Goal: Transaction & Acquisition: Purchase product/service

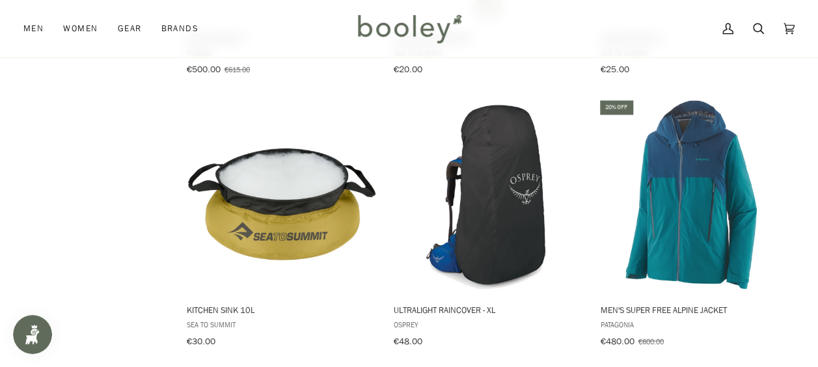
scroll to position [3524, 0]
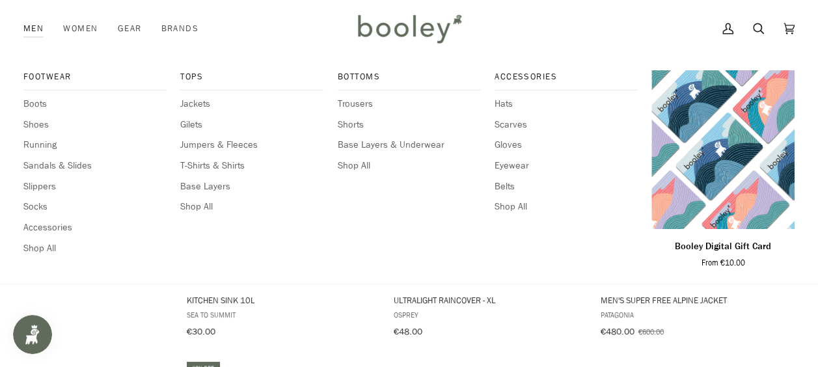
click at [27, 33] on link "Men" at bounding box center [38, 28] width 30 height 57
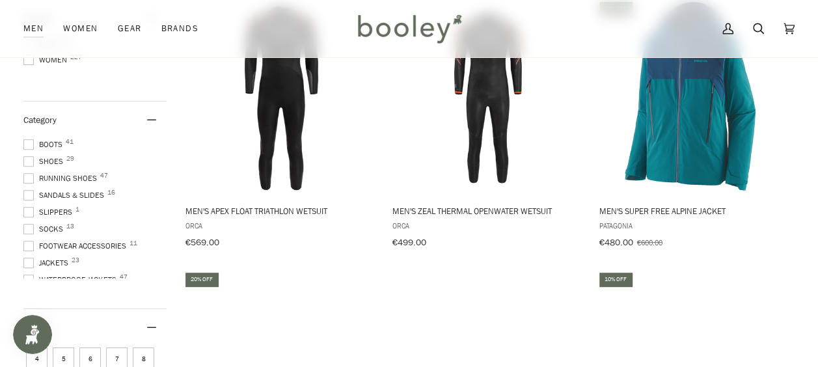
scroll to position [234, 0]
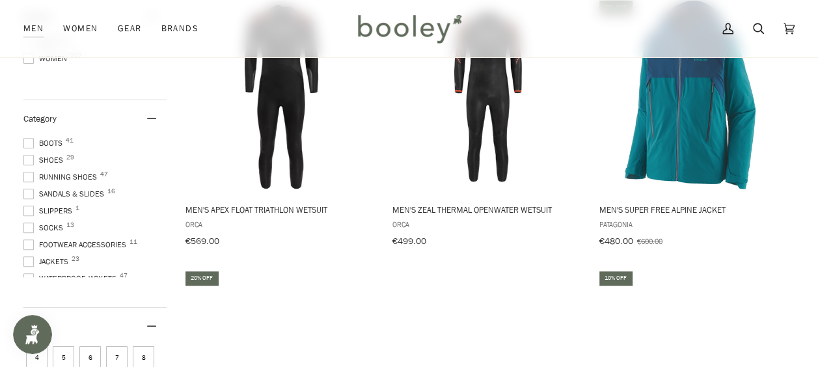
click at [27, 176] on span at bounding box center [28, 177] width 10 height 10
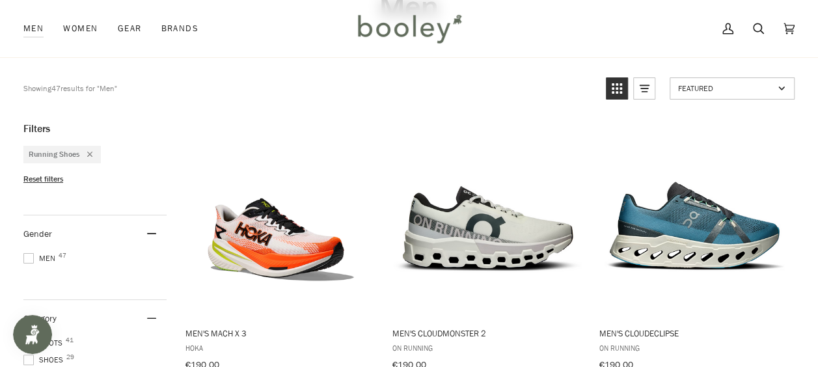
scroll to position [107, 0]
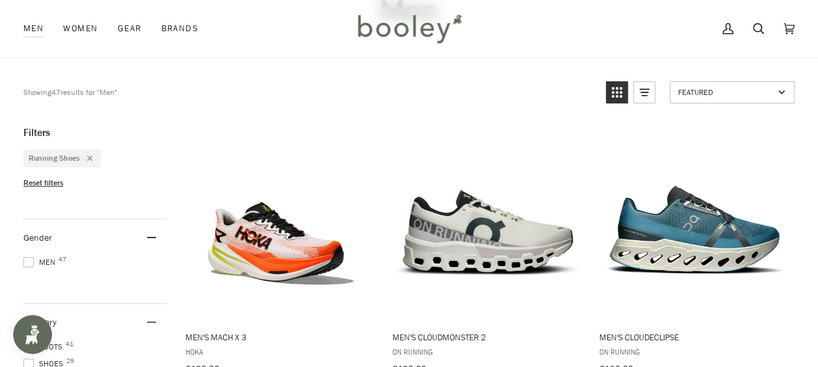
click at [89, 157] on icon "Remove filter: Running Shoes" at bounding box center [89, 158] width 5 height 5
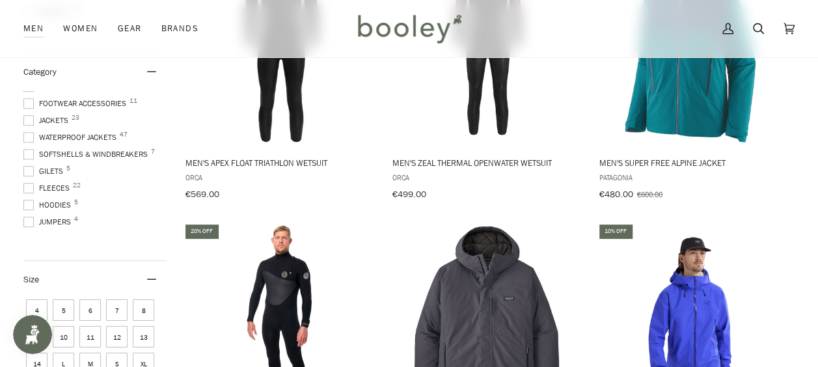
scroll to position [88, 0]
click at [112, 138] on span "Waterproof Jackets 47" at bounding box center [71, 144] width 97 height 12
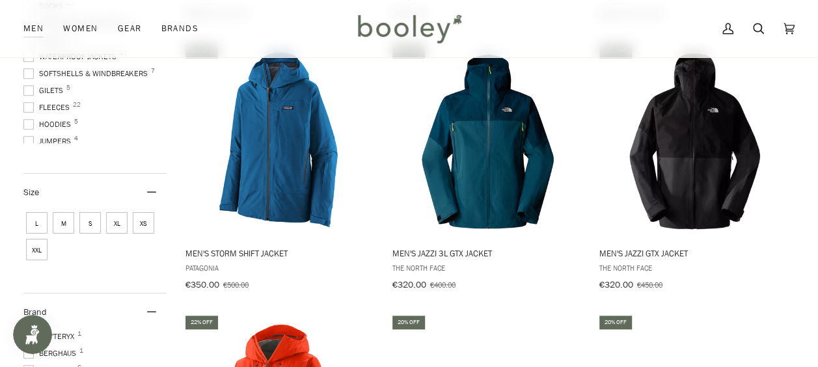
scroll to position [462, 0]
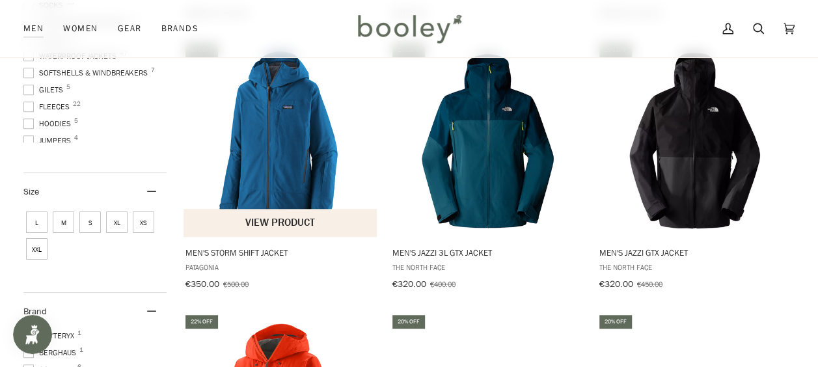
click at [274, 210] on button "View product" at bounding box center [280, 223] width 193 height 28
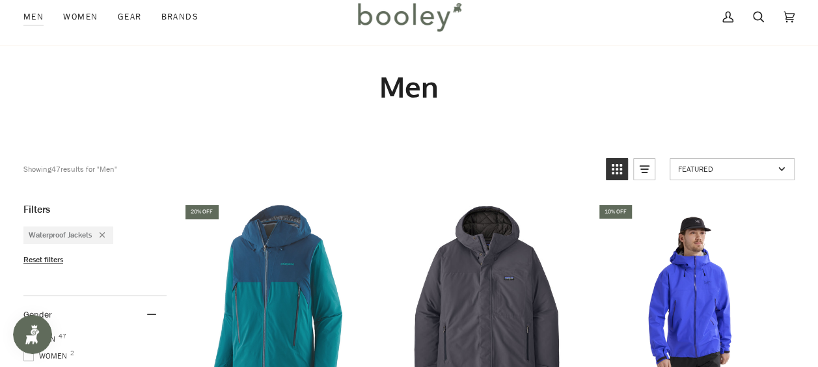
scroll to position [0, 0]
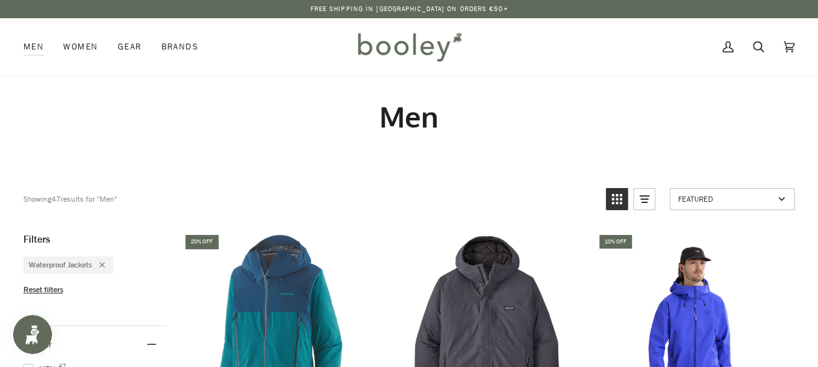
click at [781, 200] on link "Featured" at bounding box center [732, 199] width 125 height 22
click at [790, 203] on link "Featured" at bounding box center [732, 199] width 125 height 22
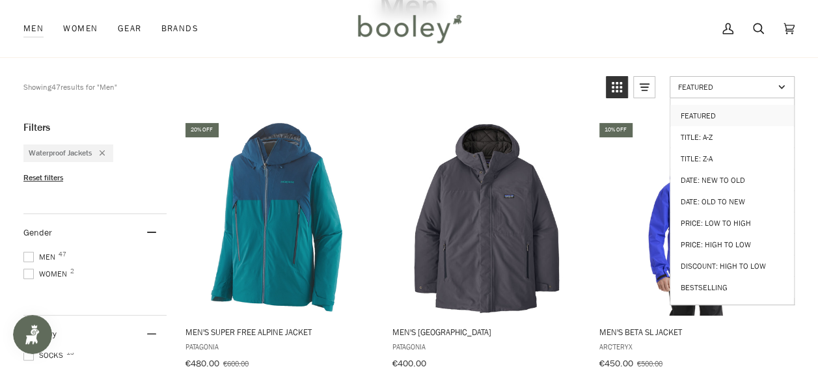
scroll to position [117, 0]
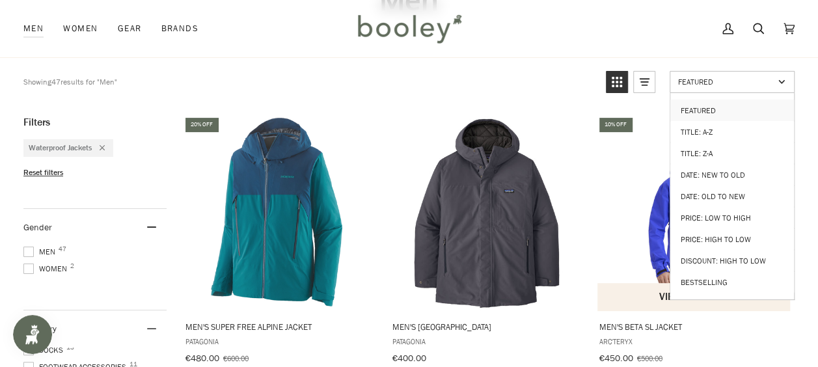
click at [604, 213] on img "Men's Beta SL Jacket" at bounding box center [695, 213] width 195 height 195
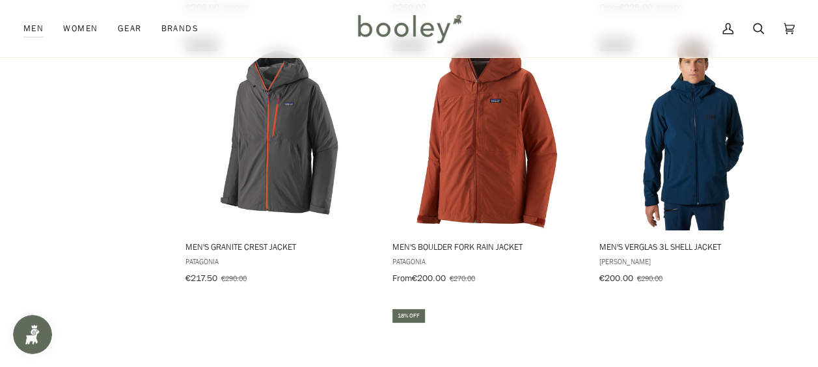
scroll to position [1284, 0]
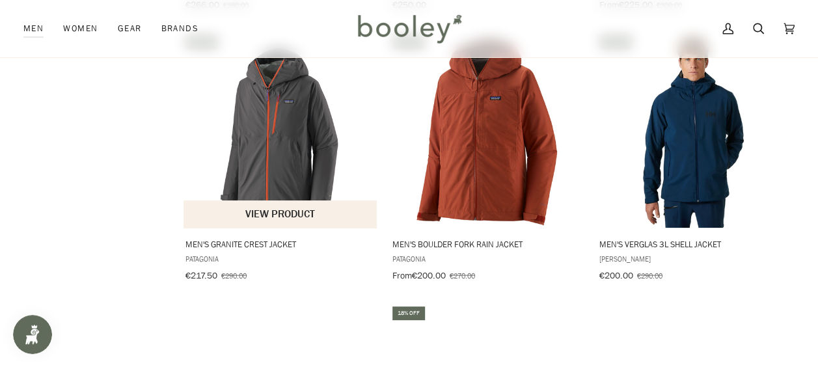
click at [279, 238] on span "Men's Granite Crest Jacket" at bounding box center [280, 244] width 191 height 12
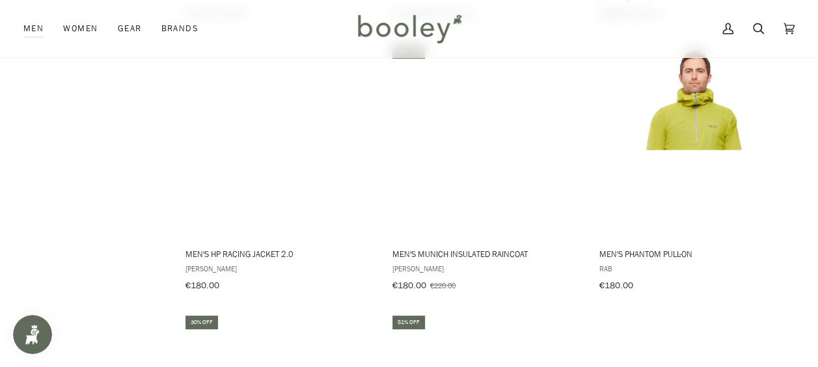
scroll to position [1549, 0]
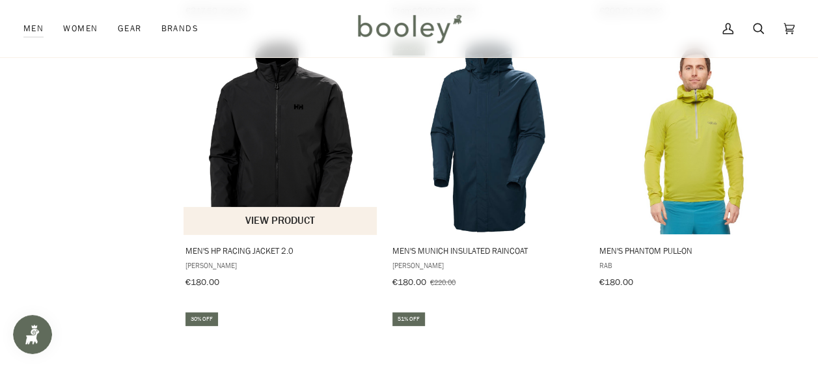
click at [295, 176] on img "Men's HP Racing Jacket 2.0" at bounding box center [281, 137] width 195 height 195
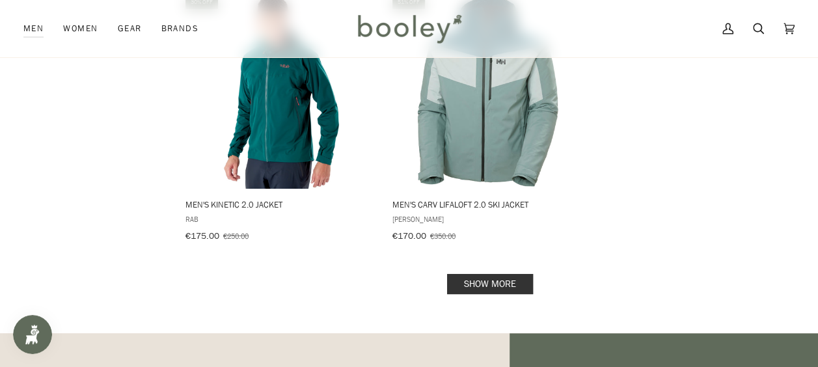
scroll to position [1878, 0]
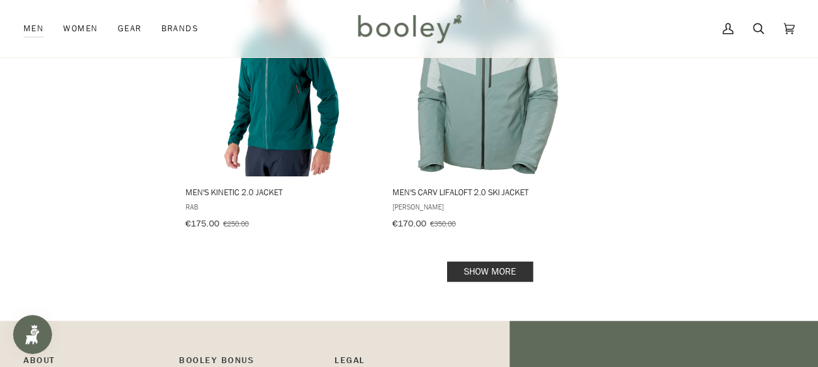
click at [518, 262] on link "Show more" at bounding box center [490, 272] width 86 height 20
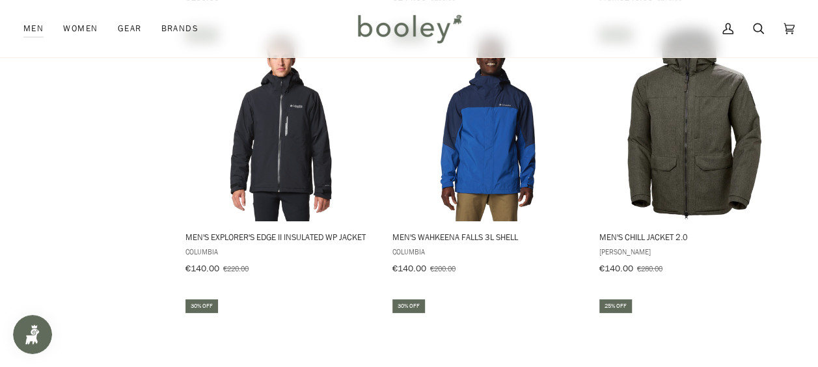
scroll to position [2648, 0]
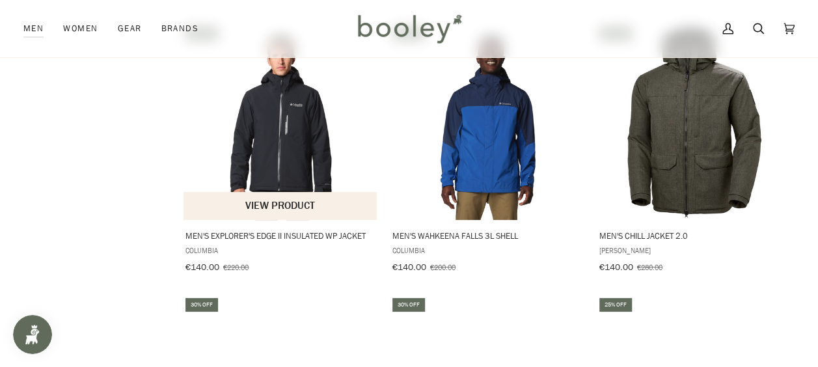
click at [323, 245] on span "Columbia" at bounding box center [280, 250] width 191 height 11
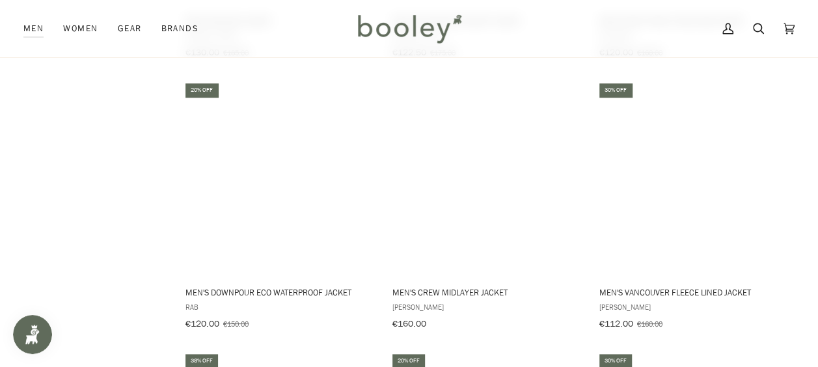
scroll to position [3135, 0]
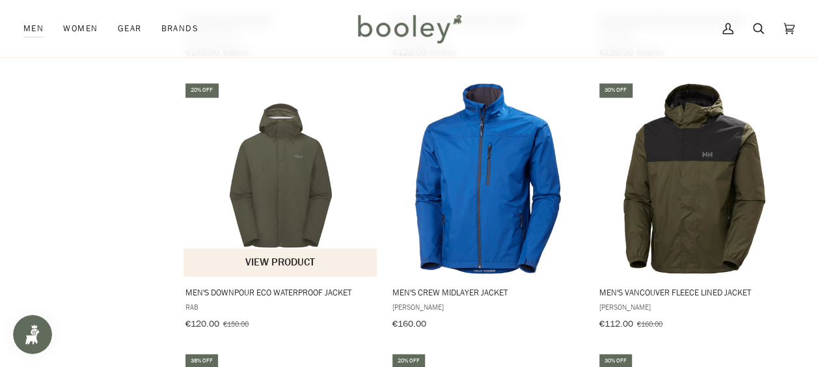
click at [327, 286] on span "Men's Downpour Eco Waterproof Jacket" at bounding box center [280, 292] width 191 height 12
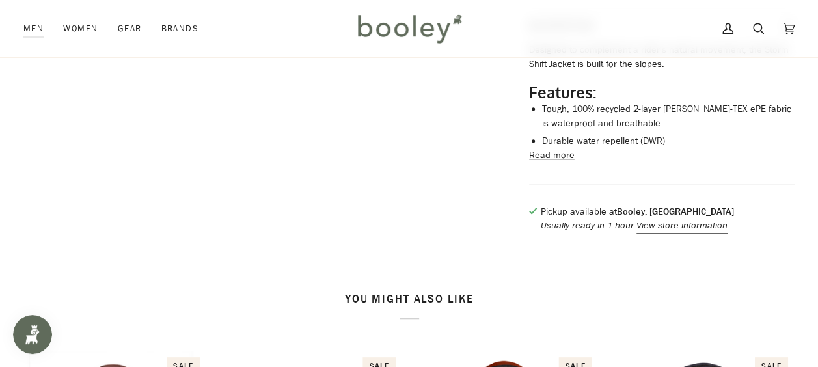
scroll to position [566, 0]
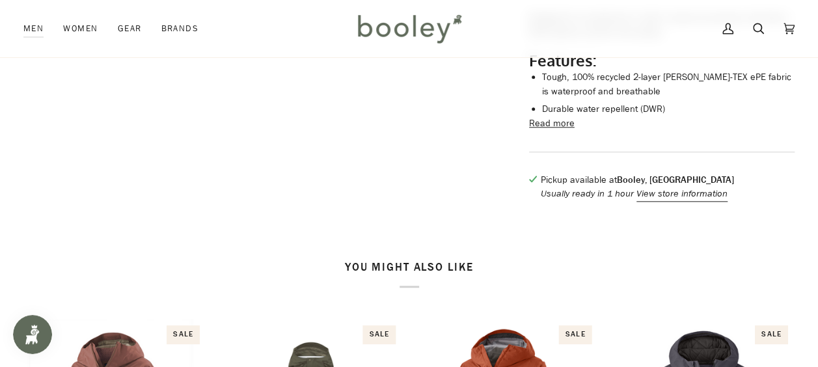
click at [560, 131] on button "Read more" at bounding box center [552, 124] width 46 height 14
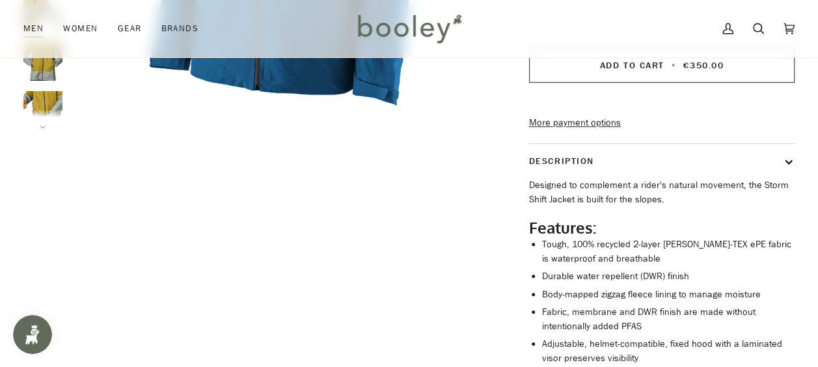
scroll to position [364, 0]
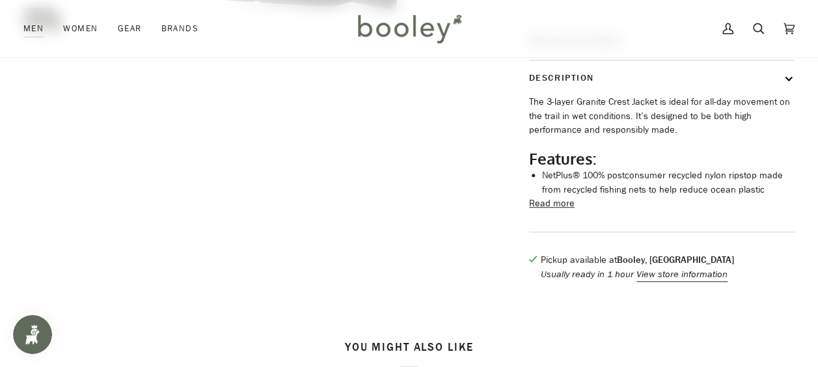
scroll to position [495, 0]
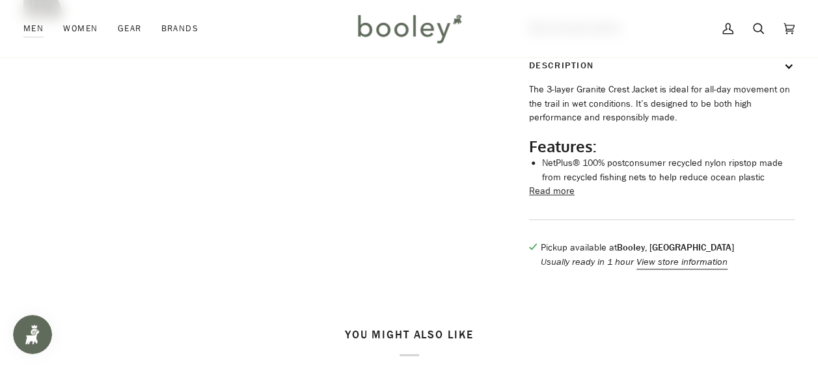
click at [565, 199] on button "Read more" at bounding box center [552, 191] width 46 height 14
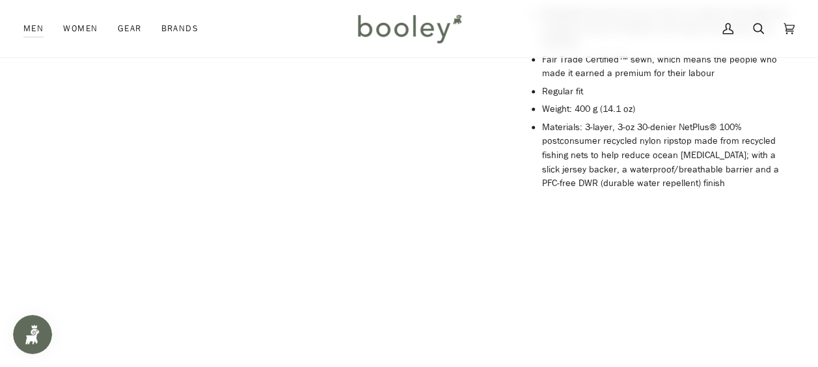
scroll to position [961, 0]
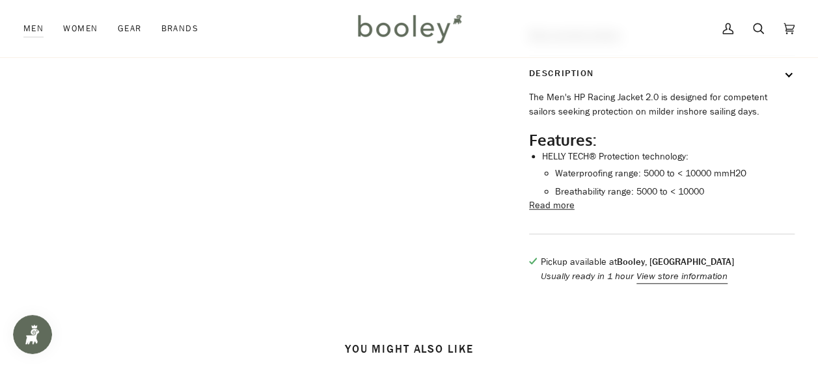
scroll to position [531, 0]
click at [560, 212] on button "Read more" at bounding box center [552, 204] width 46 height 14
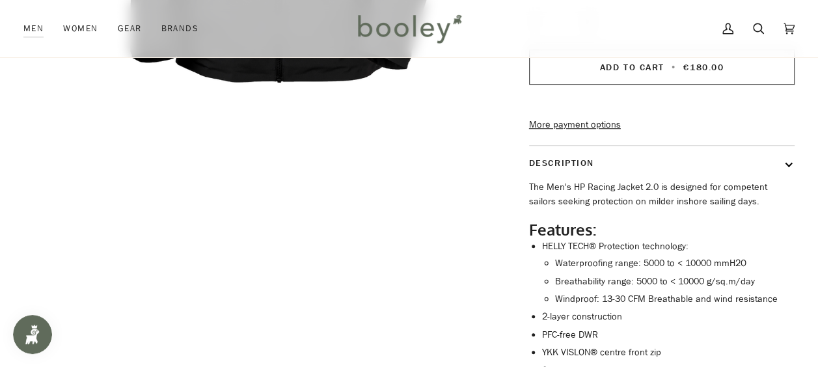
scroll to position [435, 0]
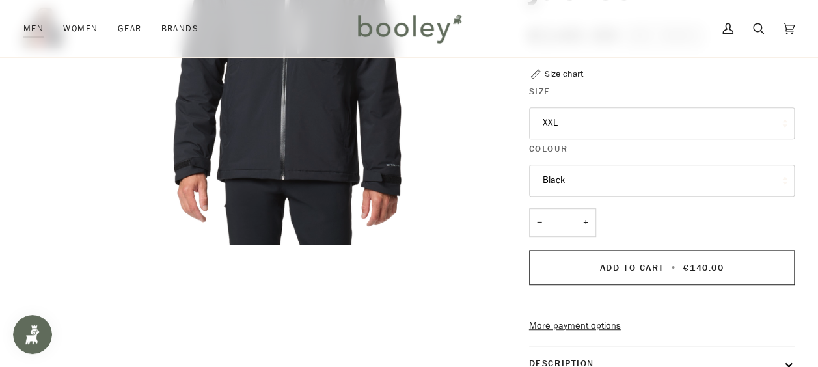
scroll to position [249, 0]
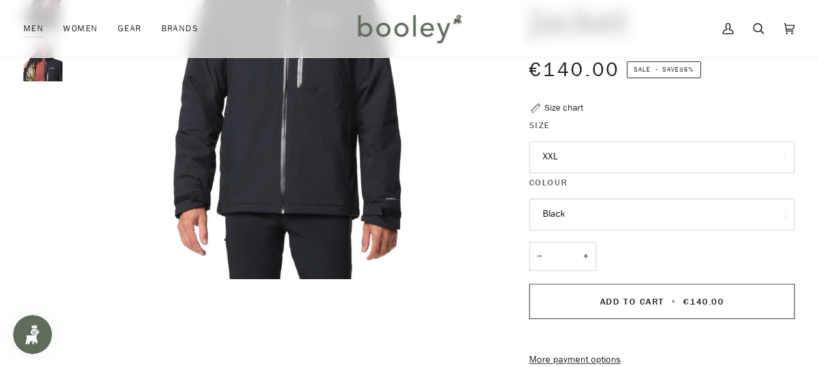
click at [781, 158] on button "XXL" at bounding box center [662, 157] width 266 height 32
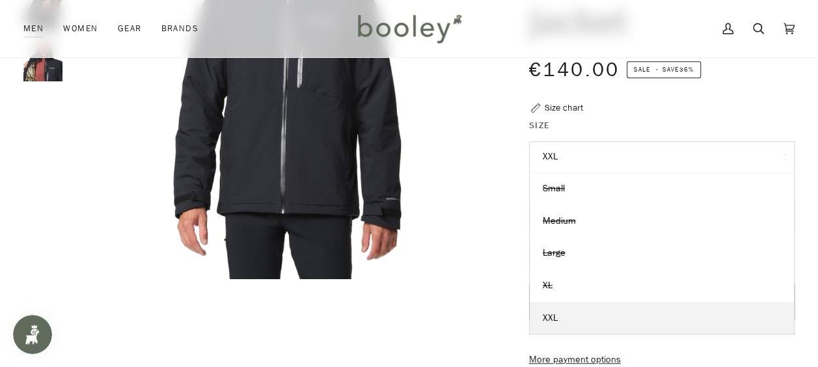
click at [761, 113] on div "Columbia Men's Explorer's Edge II Insulated WP Jacket €140.00 Sale • Save 36% S…" at bounding box center [650, 229] width 289 height 775
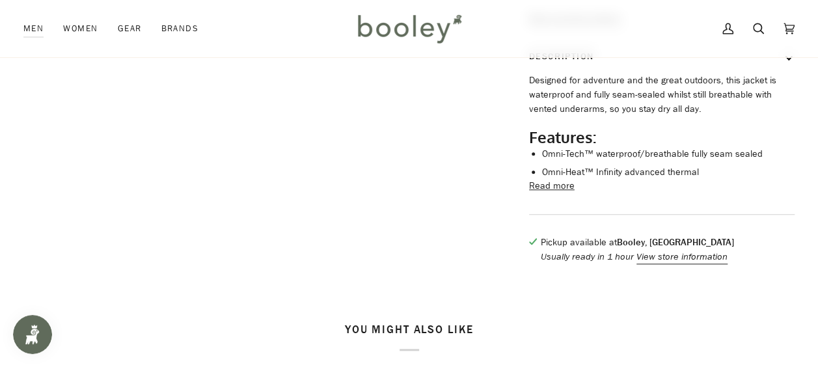
scroll to position [591, 0]
click at [552, 192] on button "Read more" at bounding box center [552, 185] width 46 height 14
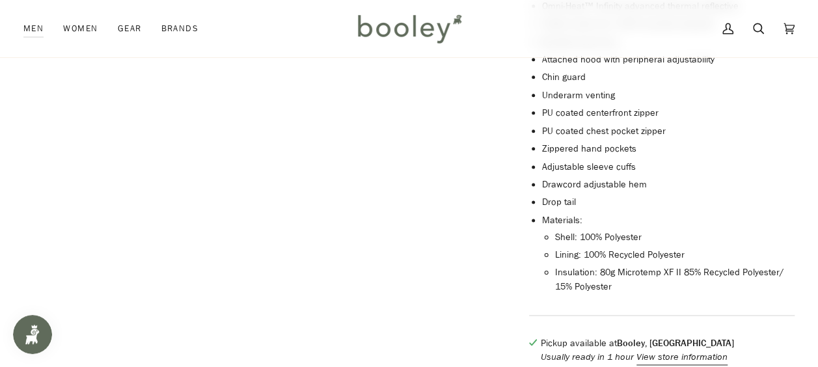
scroll to position [759, 0]
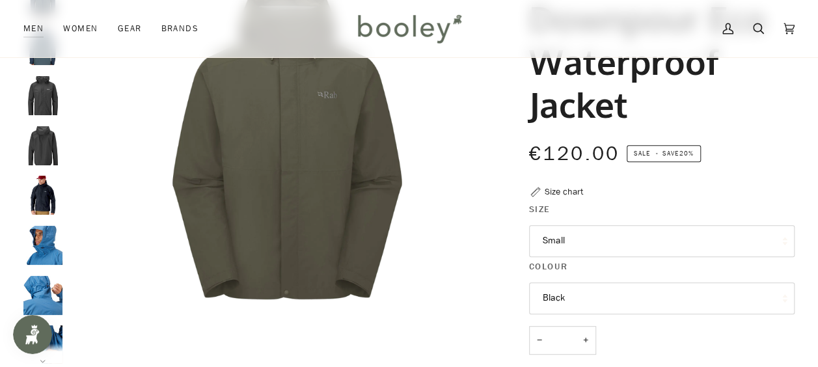
scroll to position [186, 0]
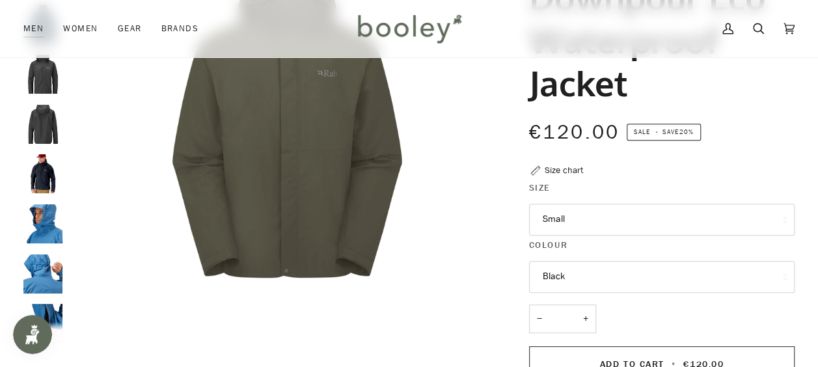
click at [782, 229] on button "Small" at bounding box center [662, 220] width 266 height 32
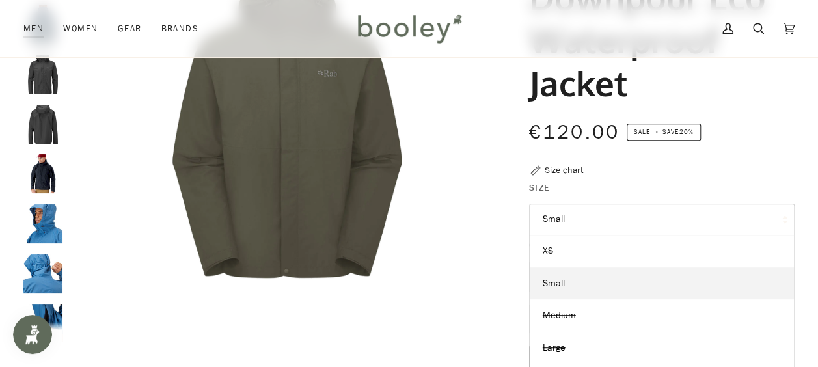
click at [763, 165] on div "Rab Men's Downpour Eco Waterproof Jacket €120.00 Sale • Save 20% Size chart Siz…" at bounding box center [650, 282] width 289 height 754
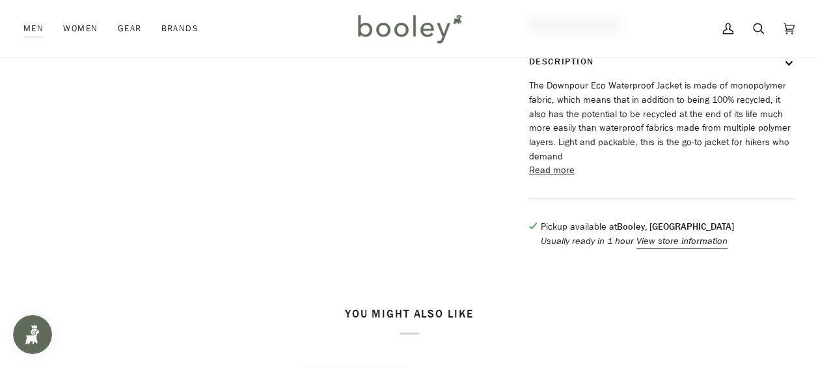
scroll to position [585, 0]
click at [570, 176] on button "Read more" at bounding box center [552, 170] width 46 height 14
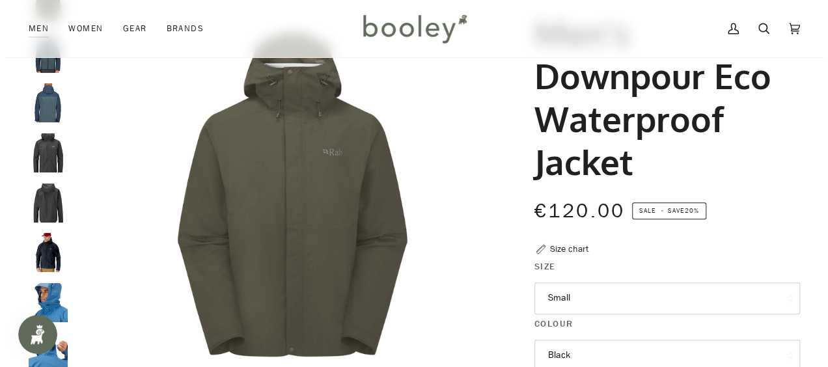
scroll to position [0, 0]
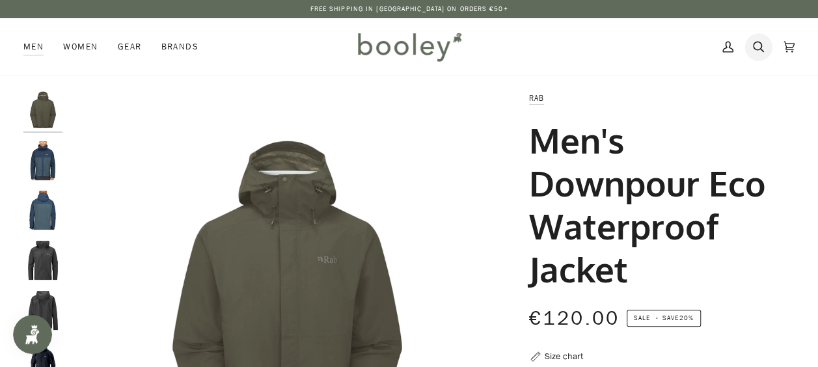
click at [760, 48] on icon at bounding box center [758, 47] width 11 height 11
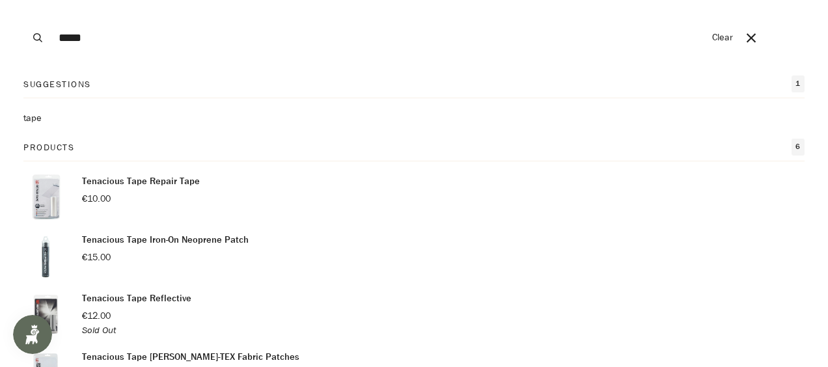
type input "**********"
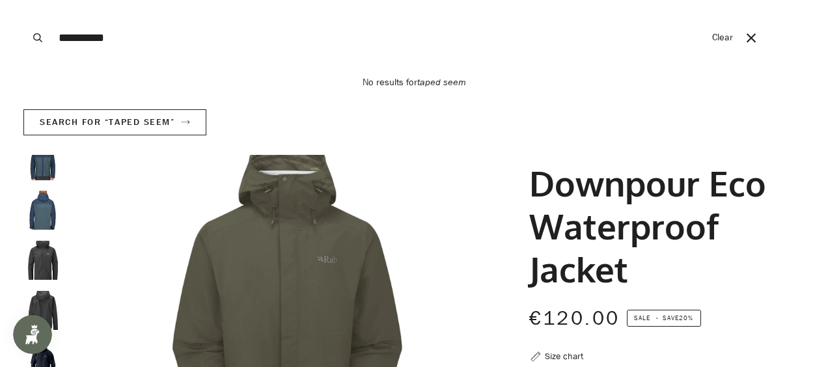
click at [35, 39] on icon "submit" at bounding box center [37, 37] width 9 height 9
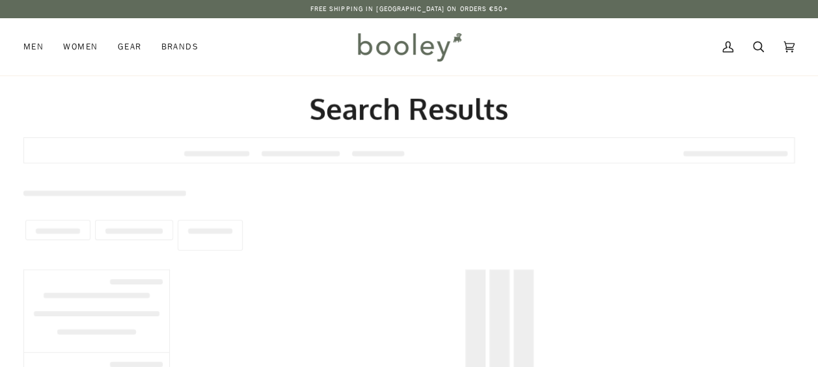
type input "**********"
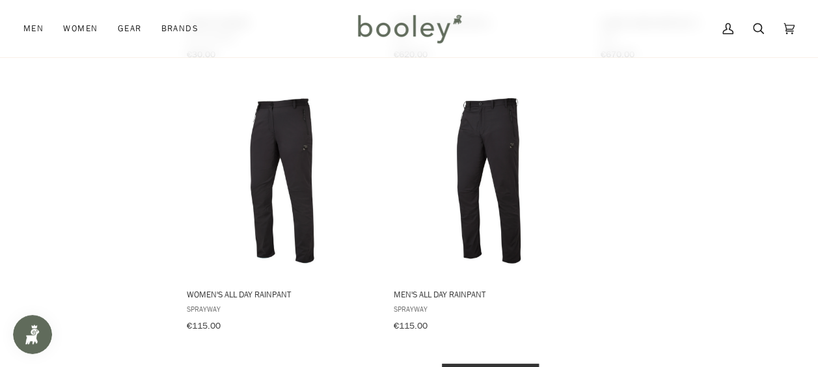
scroll to position [1892, 0]
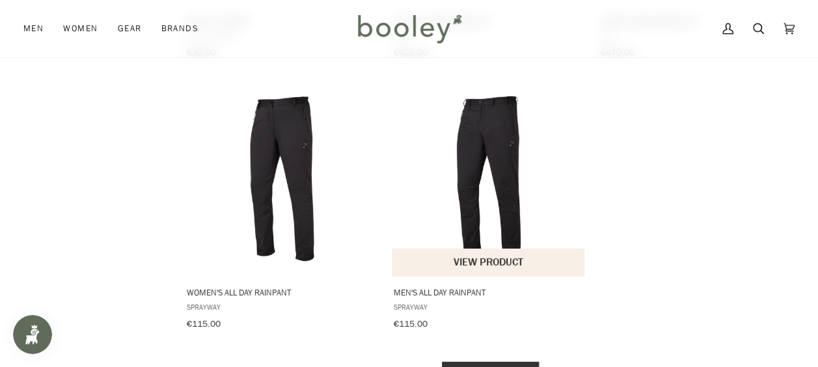
click at [513, 249] on button "View product" at bounding box center [488, 263] width 193 height 28
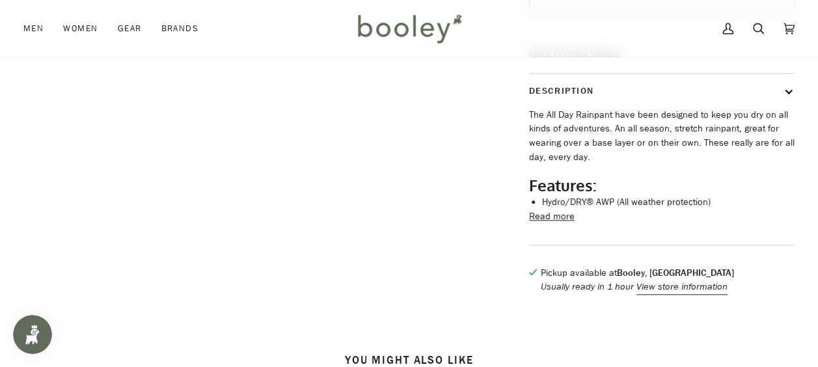
scroll to position [527, 0]
click at [569, 223] on button "Read more" at bounding box center [552, 216] width 46 height 14
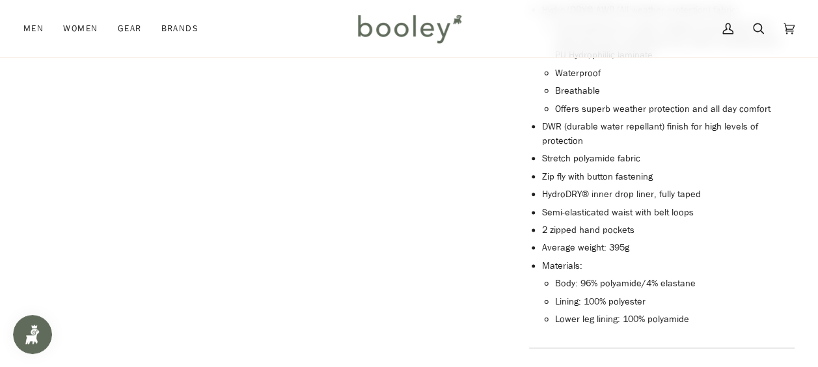
scroll to position [722, 0]
